Goal: Task Accomplishment & Management: Manage account settings

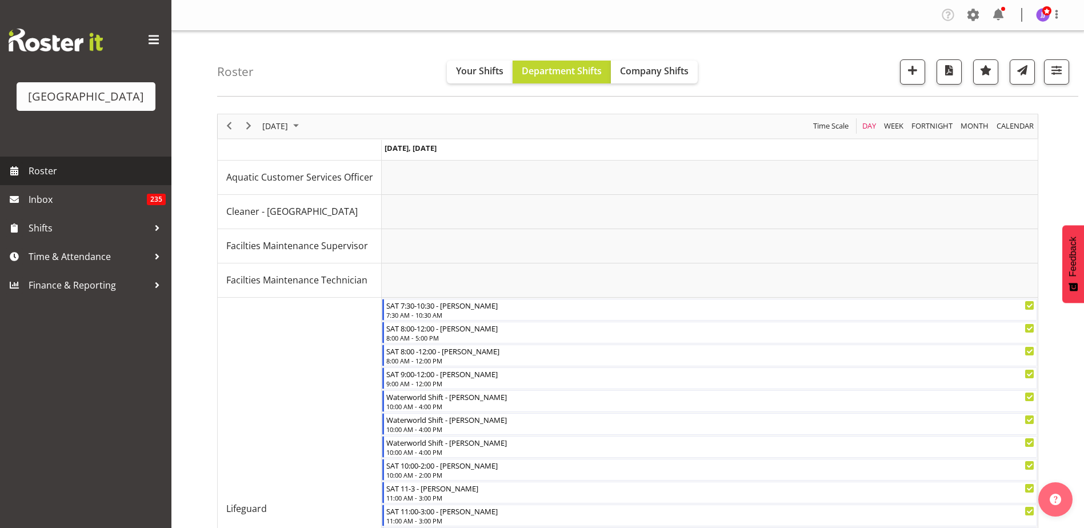
click at [32, 173] on span "Roster" at bounding box center [97, 170] width 137 height 17
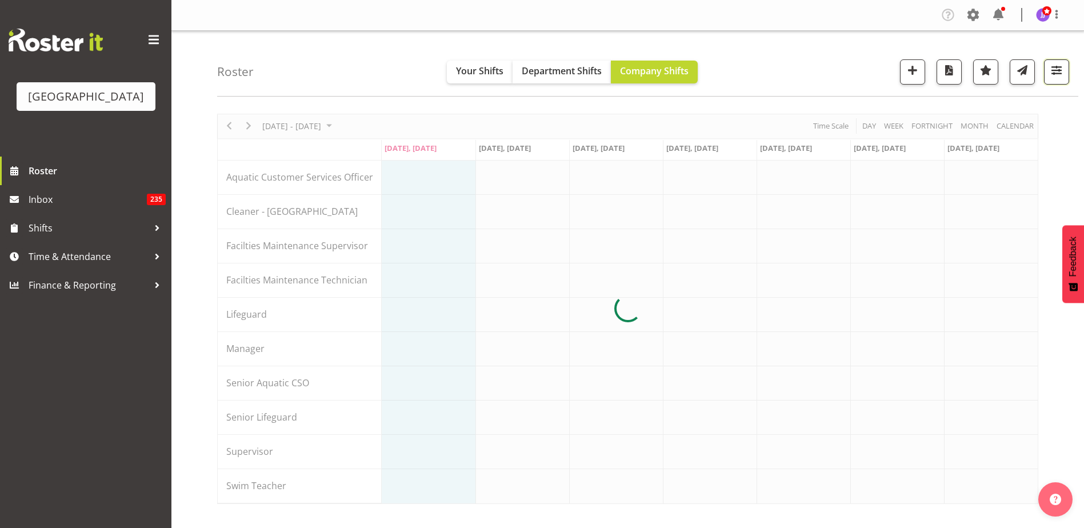
click at [1052, 77] on span "button" at bounding box center [1056, 70] width 15 height 15
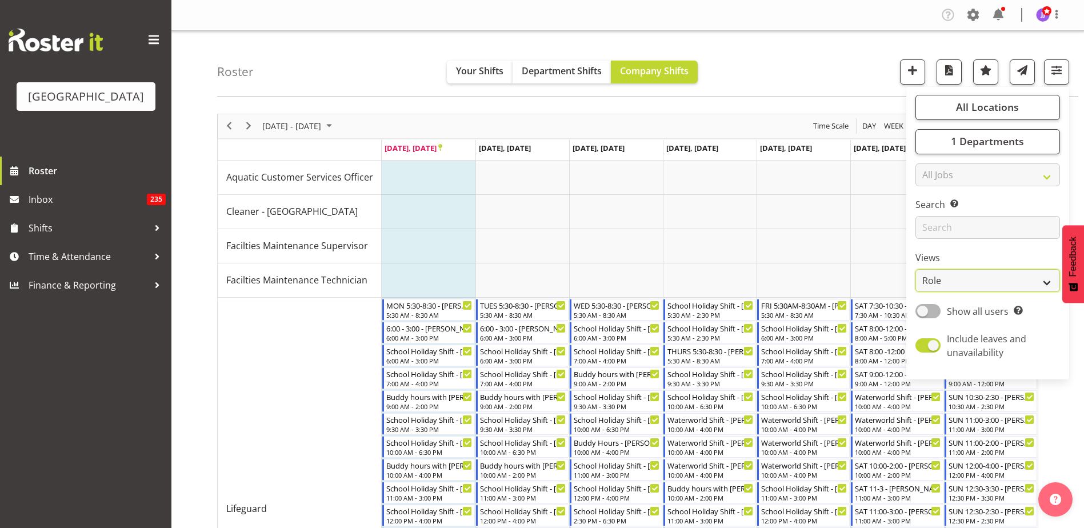
click at [1012, 272] on select "Staff Role Shift - Horizontal Shift - Vertical Staff - Location" at bounding box center [988, 280] width 145 height 23
select select "staff"
click at [916, 269] on select "Staff Role Shift - Horizontal Shift - Vertical Staff - Location" at bounding box center [988, 280] width 145 height 23
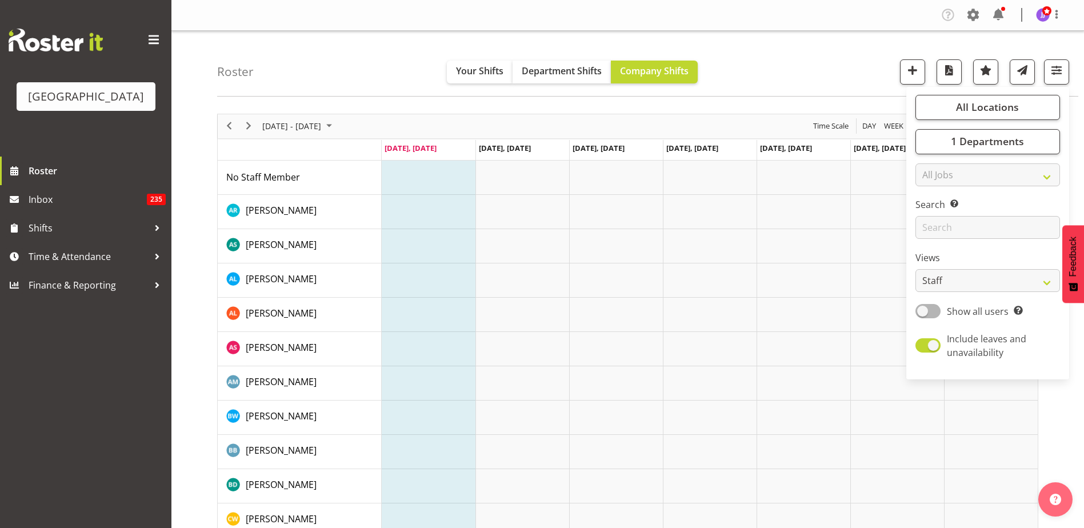
click at [798, 54] on div "Roster Your Shifts Department Shifts Company Shifts All Locations Clear Splash …" at bounding box center [647, 64] width 861 height 66
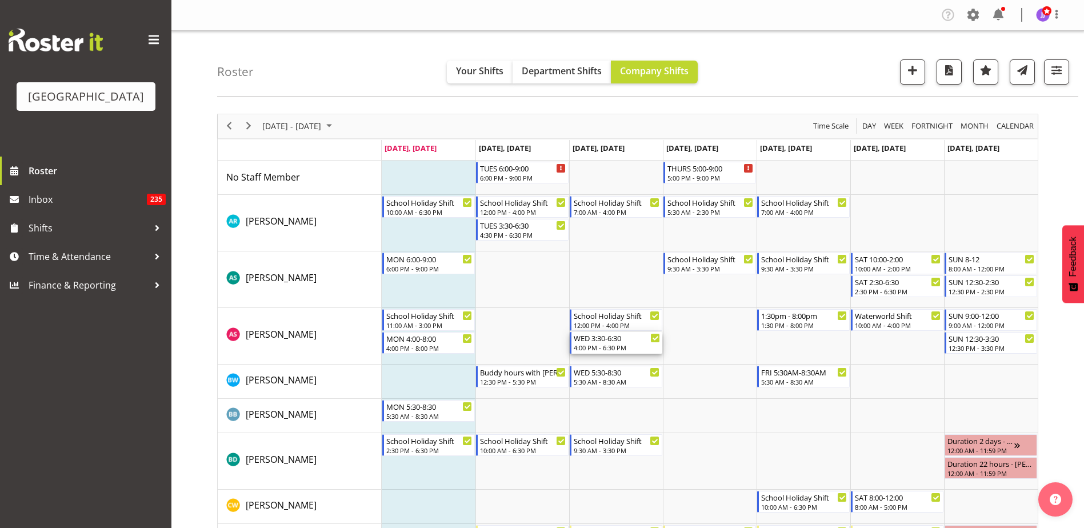
click at [642, 346] on div "4:00 PM - 6:30 PM" at bounding box center [617, 347] width 86 height 9
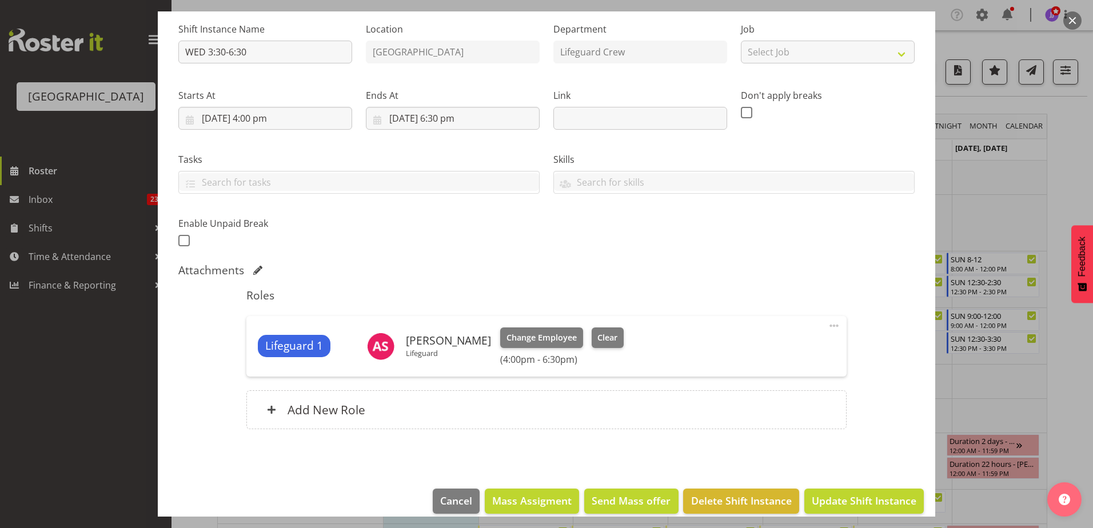
scroll to position [114, 0]
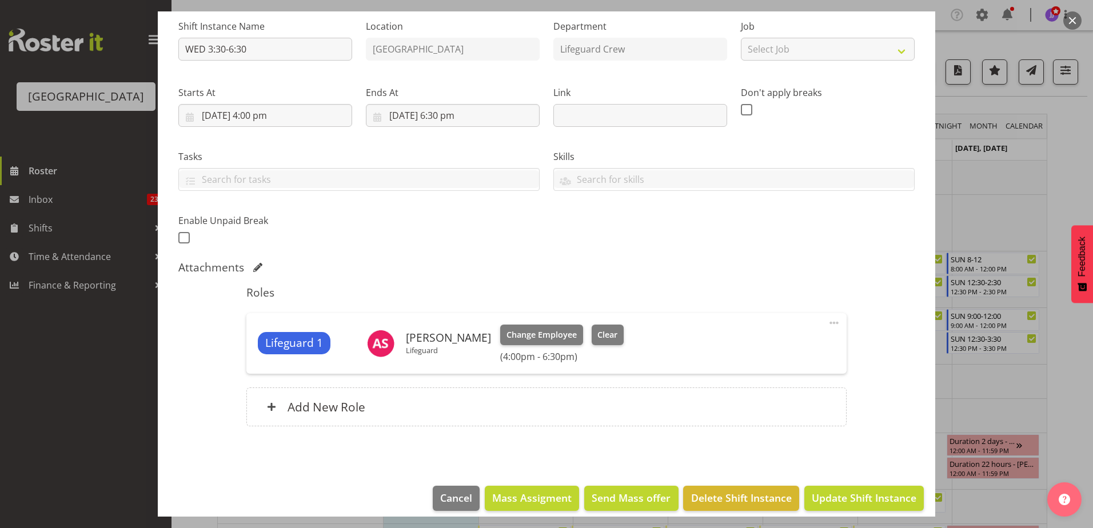
click at [1014, 86] on div at bounding box center [546, 264] width 1093 height 528
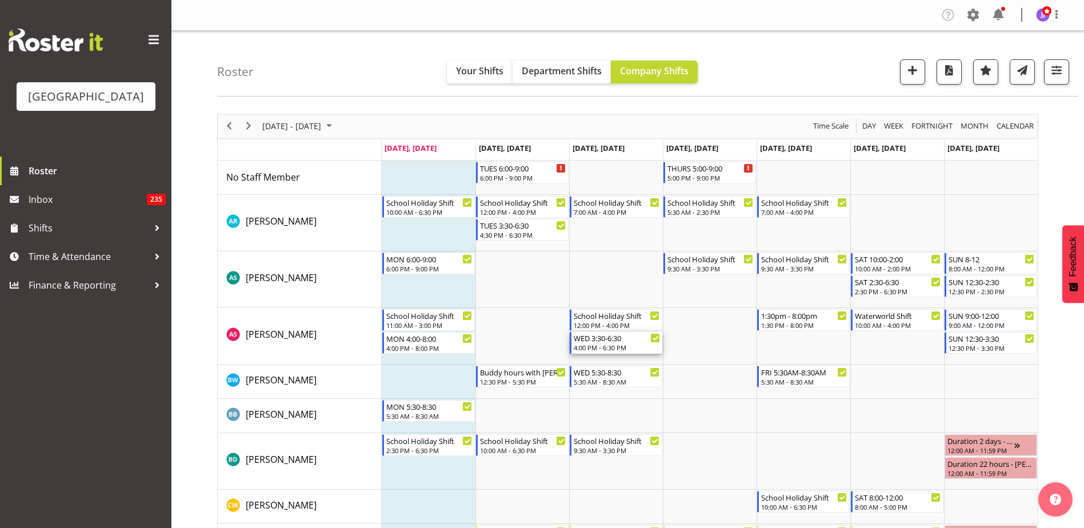
click at [609, 347] on div "4:00 PM - 6:30 PM" at bounding box center [617, 347] width 86 height 9
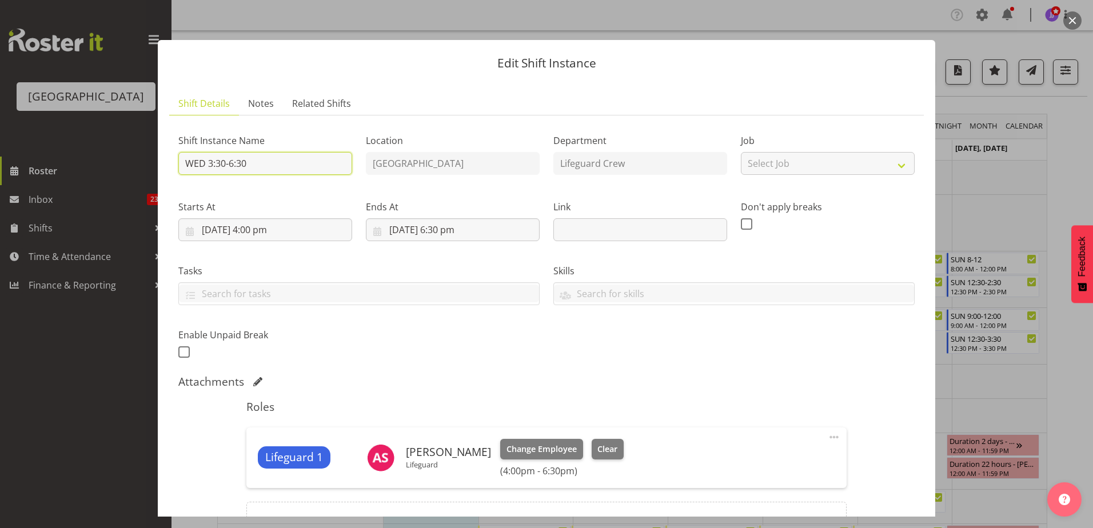
drag, startPoint x: 212, startPoint y: 161, endPoint x: 230, endPoint y: 123, distance: 41.7
click at [212, 161] on input "WED 3:30-6:30" at bounding box center [265, 163] width 174 height 23
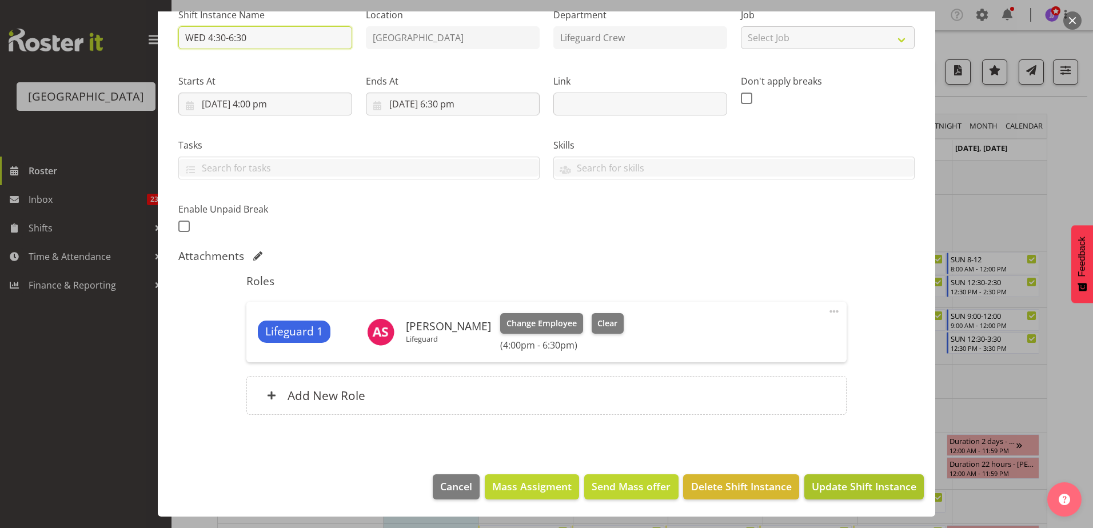
type input "WED 4:30-6:30"
click at [847, 493] on span "Update Shift Instance" at bounding box center [864, 486] width 105 height 15
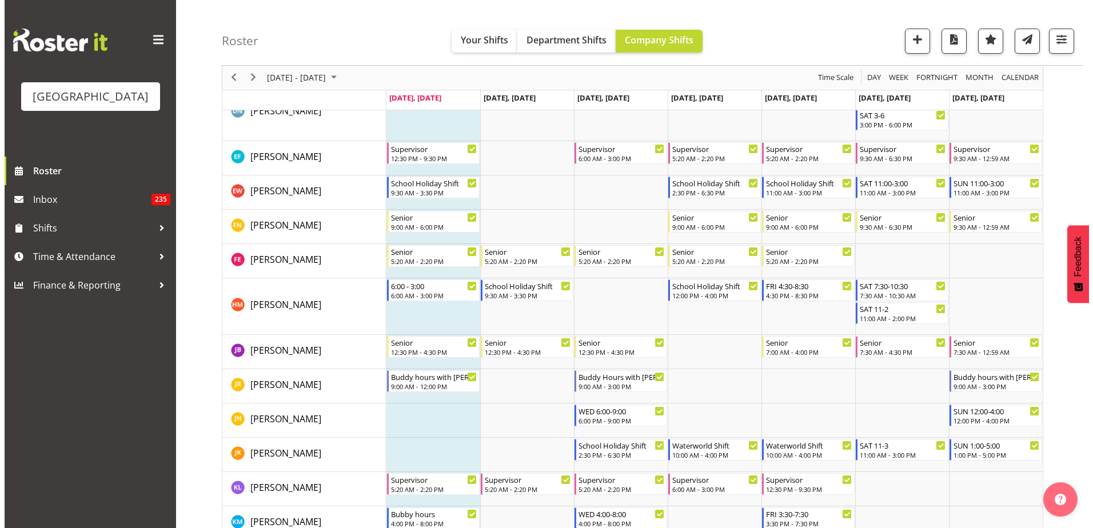
scroll to position [514, 0]
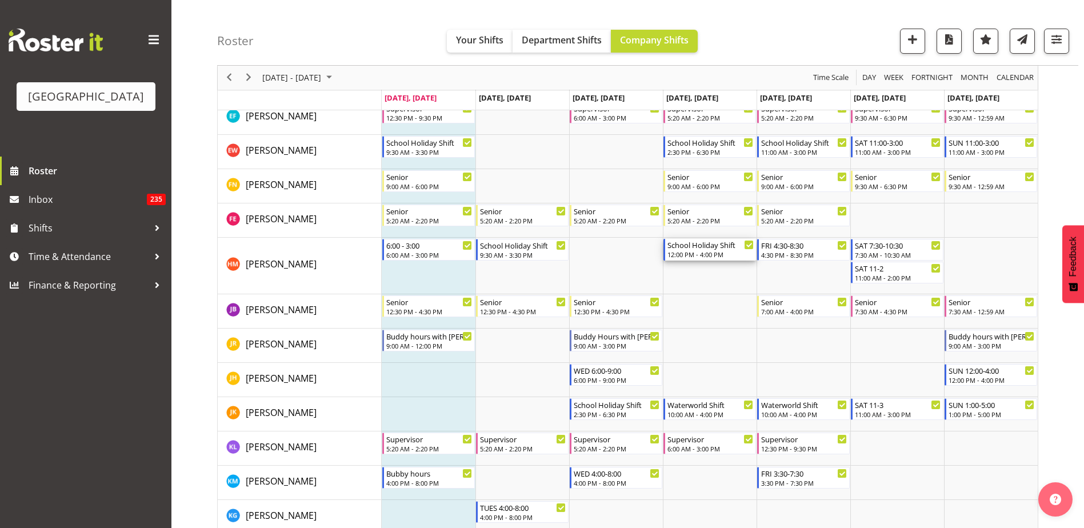
click at [704, 251] on div "12:00 PM - 4:00 PM" at bounding box center [711, 254] width 86 height 9
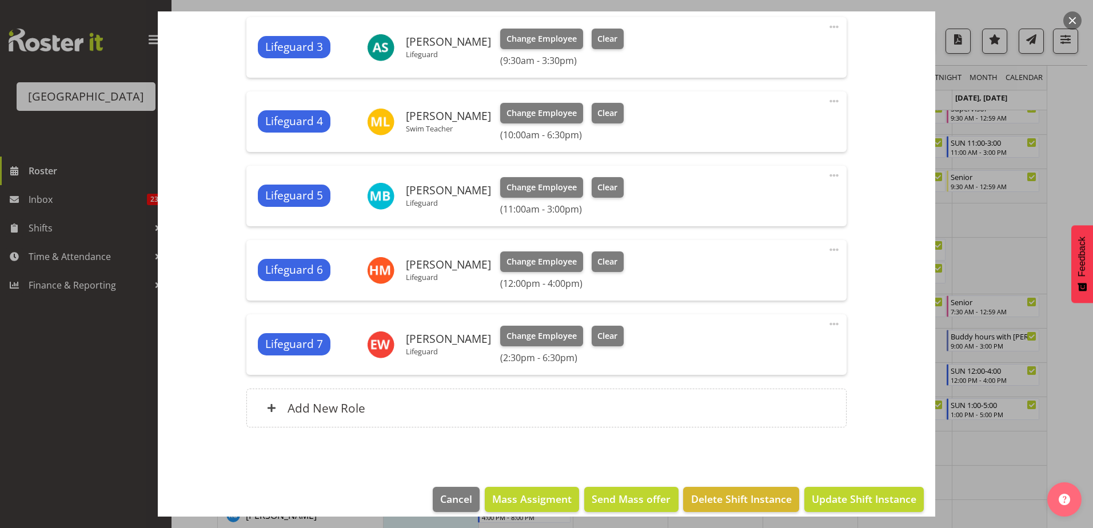
scroll to position [572, 0]
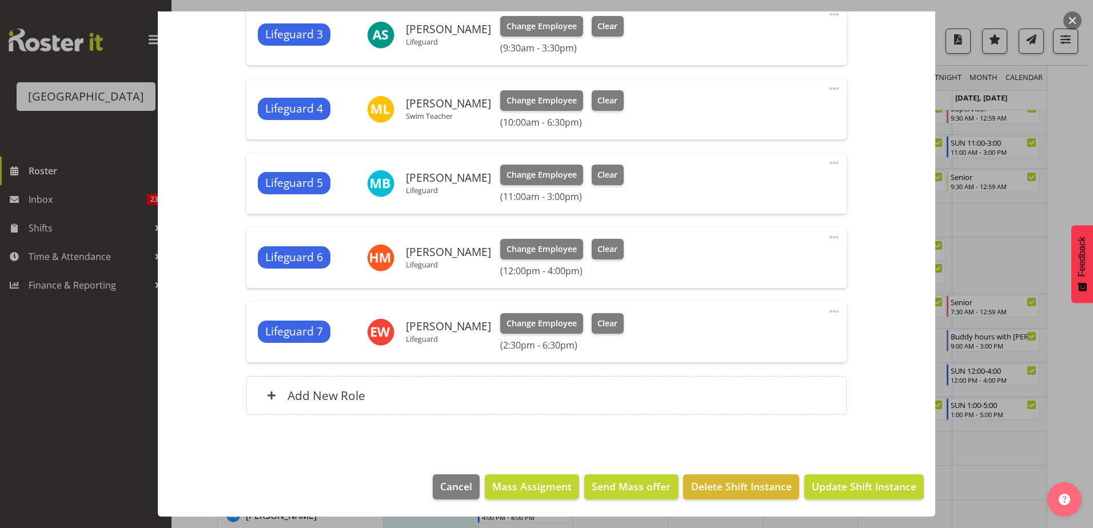
click at [828, 238] on span at bounding box center [834, 237] width 14 height 14
click at [784, 273] on link "Cover Role" at bounding box center [786, 283] width 110 height 21
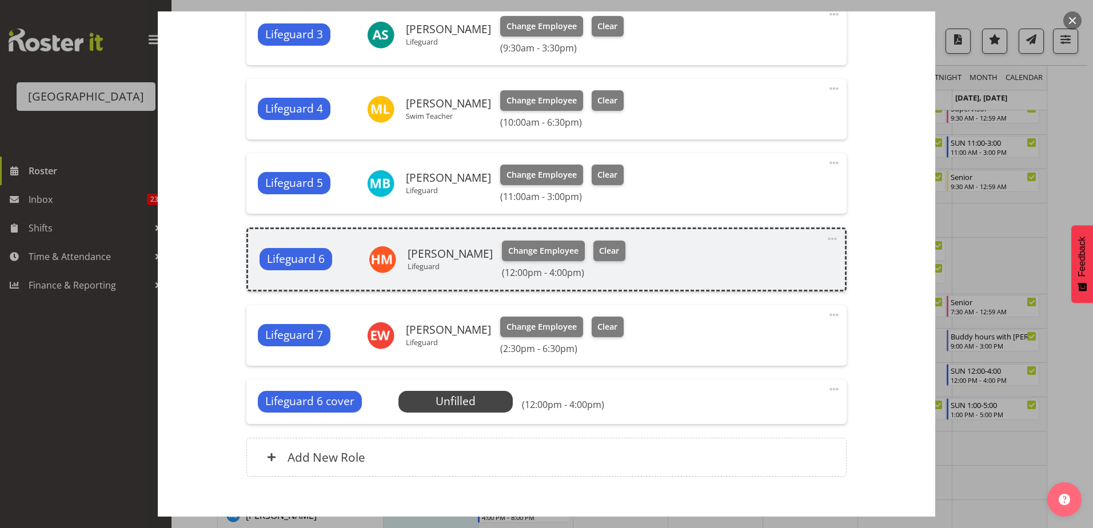
click at [776, 275] on div "Lifeguard 6 Hamish McKenzie Lifeguard Change Employee Clear (12:00pm - 4:00pm)" at bounding box center [545, 260] width 573 height 38
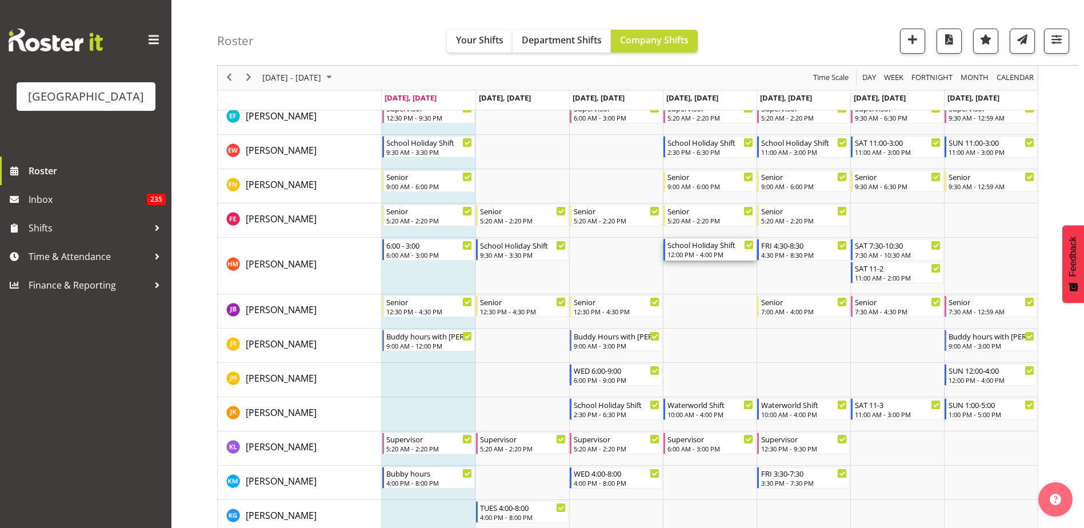
click at [720, 243] on div "School Holiday Shift" at bounding box center [711, 244] width 86 height 11
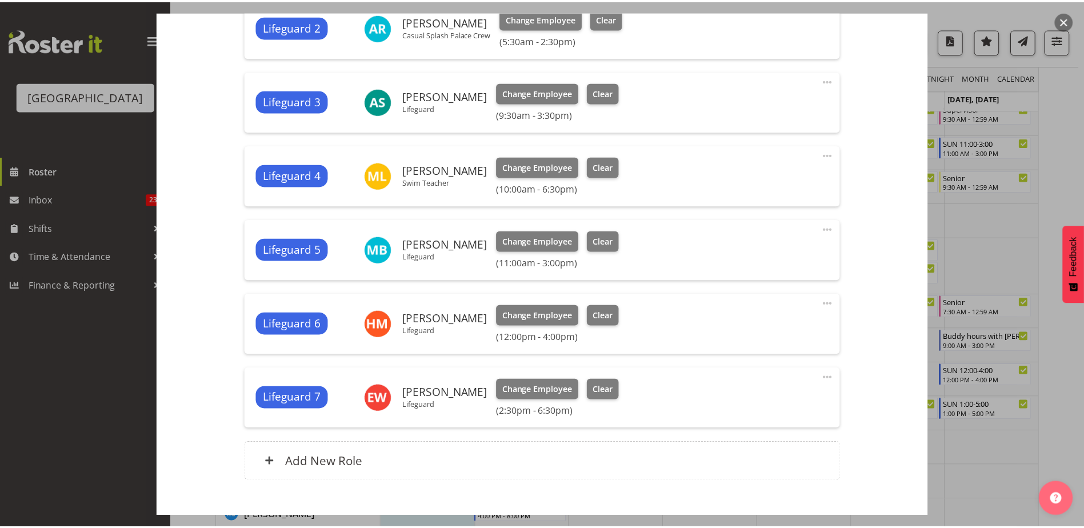
scroll to position [572, 0]
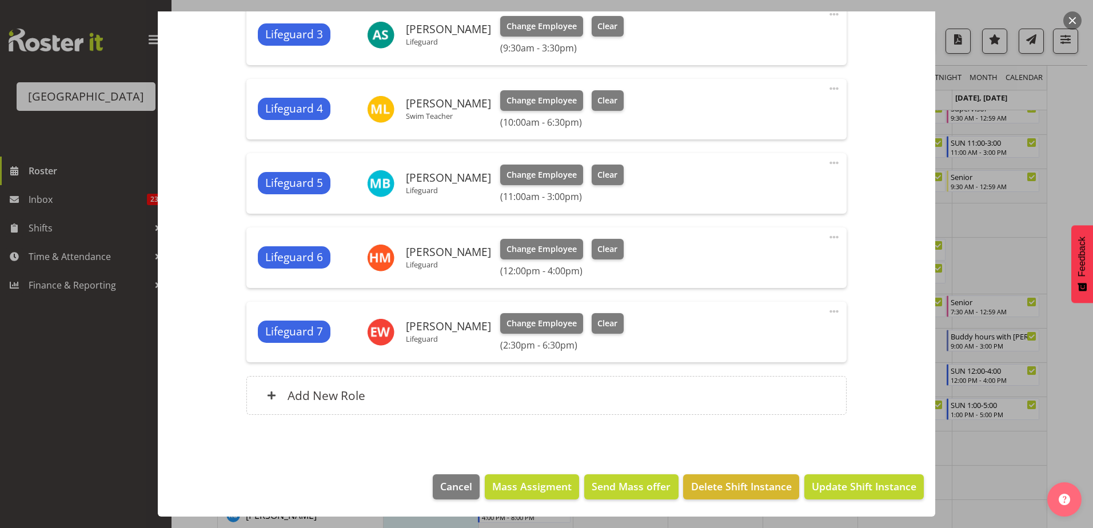
click at [827, 237] on span at bounding box center [834, 237] width 14 height 14
click at [809, 258] on link "Edit" at bounding box center [786, 262] width 110 height 21
select select "8"
select select "2025"
select select "12"
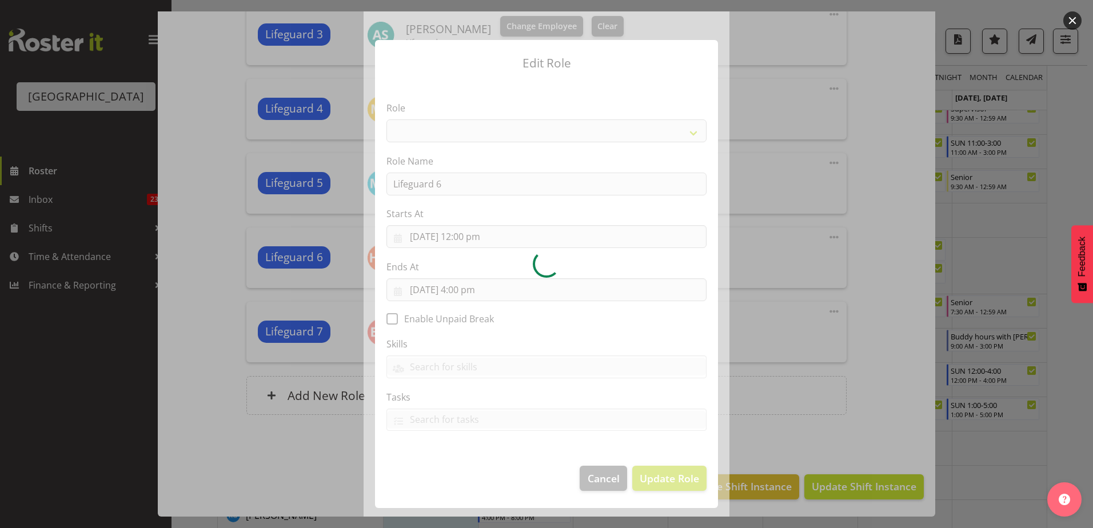
select select "96"
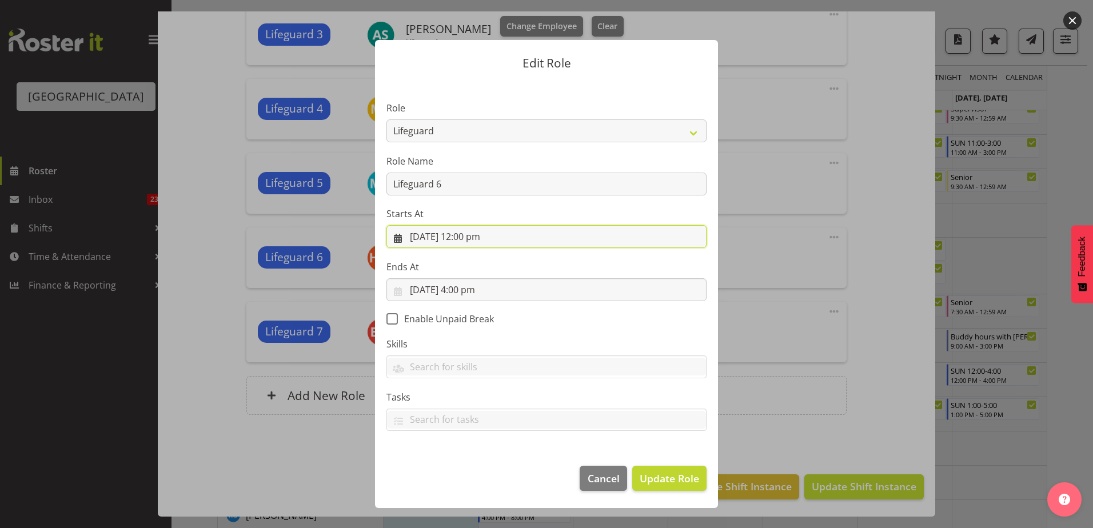
click at [470, 238] on input "25/09/2025, 12:00 pm" at bounding box center [546, 236] width 320 height 23
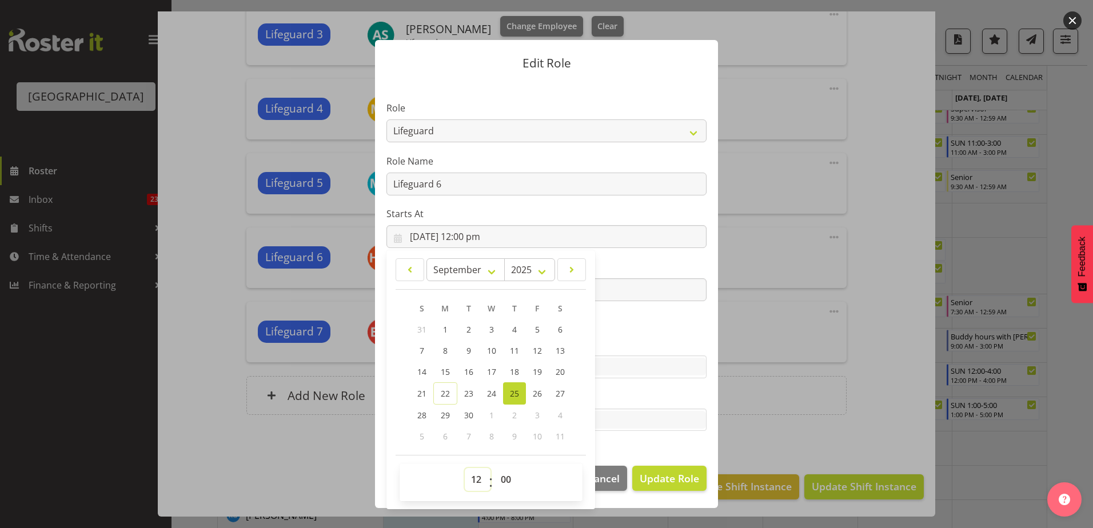
click at [481, 475] on select "00 01 02 03 04 05 06 07 08 09 10 11 12 13 14 15 16 17 18 19 20 21 22 23" at bounding box center [478, 479] width 26 height 23
select select "10"
click at [465, 468] on select "00 01 02 03 04 05 06 07 08 09 10 11 12 13 14 15 16 17 18 19 20 21 22 23" at bounding box center [478, 479] width 26 height 23
type input "25/09/2025, 10:00 am"
click at [705, 442] on section "Role Aquatic Customer Services Officer Cleaner - Splash Palace Facilties Mainte…" at bounding box center [546, 268] width 343 height 374
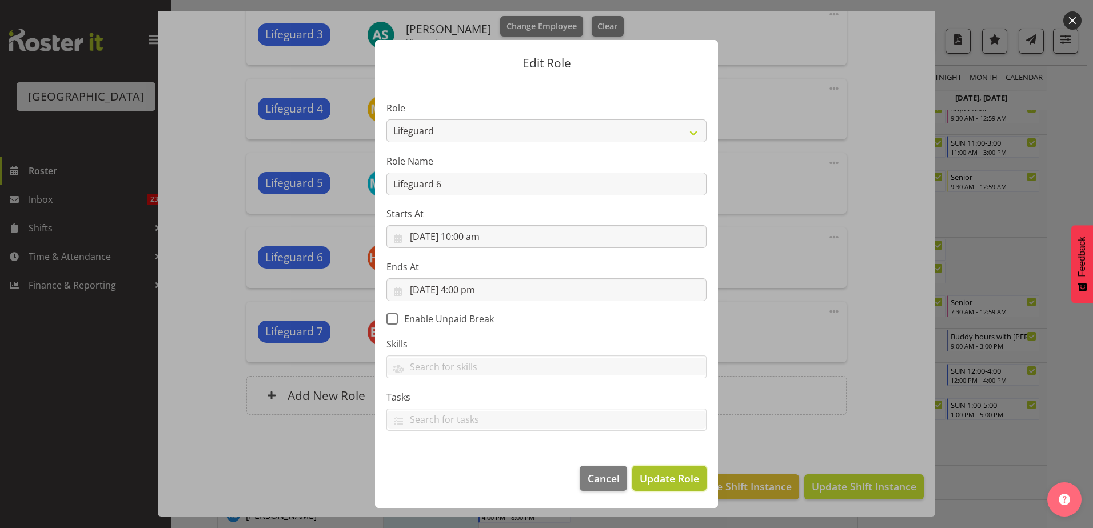
click at [688, 473] on span "Update Role" at bounding box center [669, 478] width 59 height 15
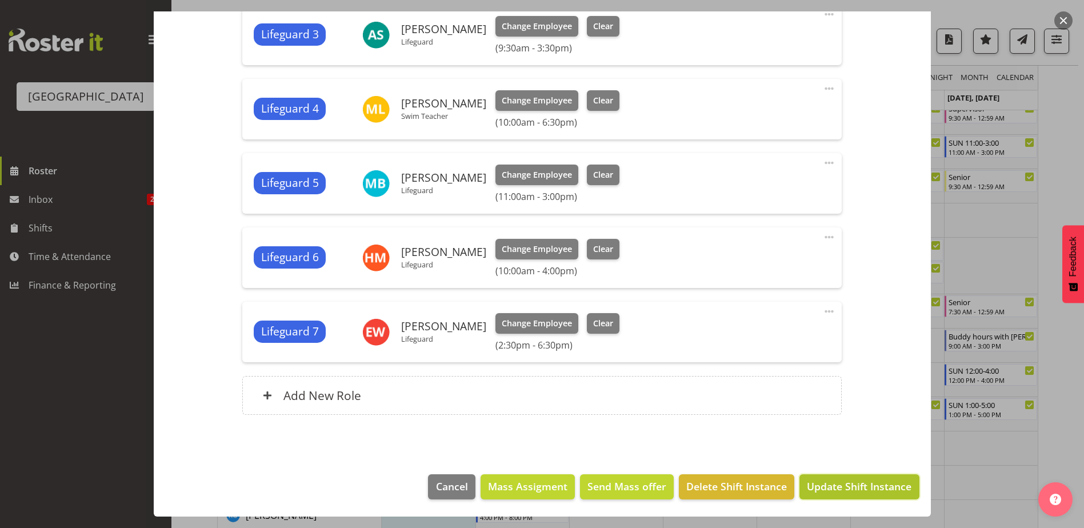
click at [841, 487] on span "Update Shift Instance" at bounding box center [859, 486] width 105 height 15
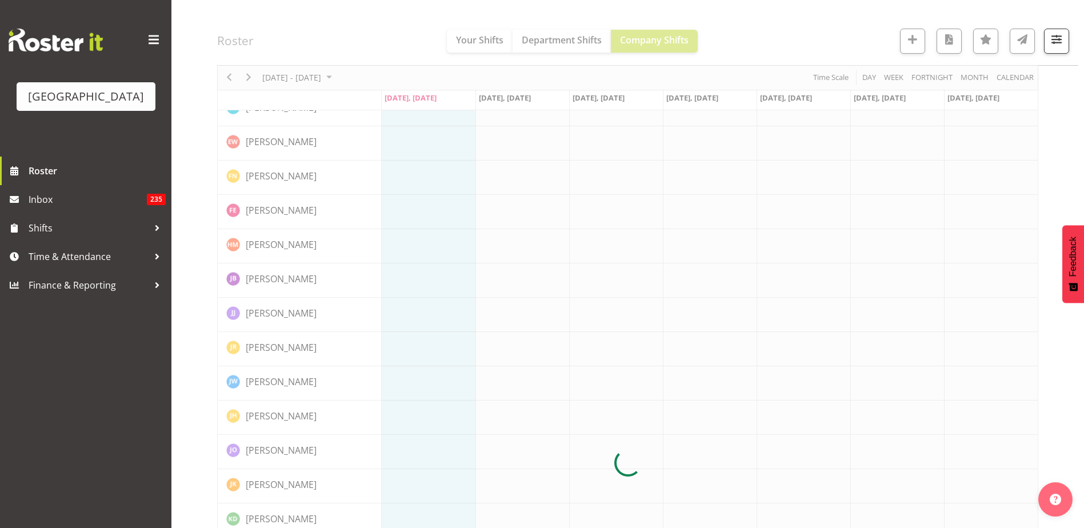
scroll to position [0, 0]
